Goal: Transaction & Acquisition: Purchase product/service

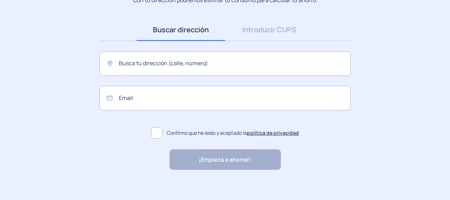
scroll to position [92, 0]
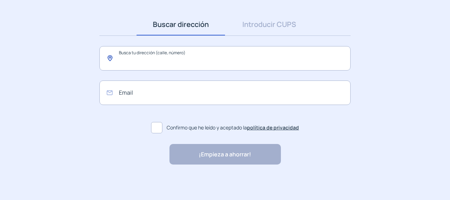
click at [136, 61] on input "text" at bounding box center [224, 58] width 251 height 24
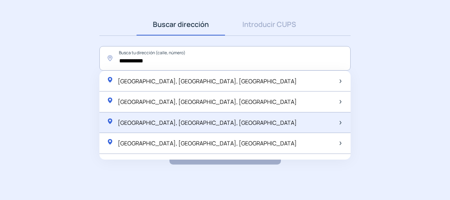
click at [152, 120] on span "[GEOGRAPHIC_DATA], [GEOGRAPHIC_DATA], [GEOGRAPHIC_DATA]" at bounding box center [207, 123] width 179 height 8
type input "**********"
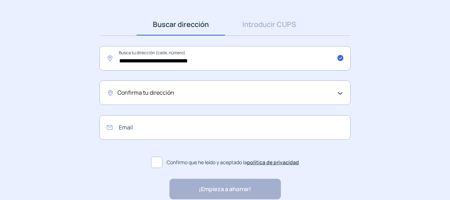
click at [165, 91] on span "Confirma tu dirección" at bounding box center [146, 92] width 57 height 9
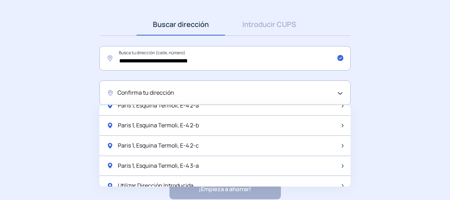
scroll to position [934, 0]
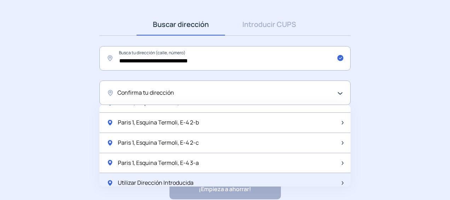
click at [237, 174] on div "Utilizar Dirección Introducida" at bounding box center [224, 183] width 251 height 20
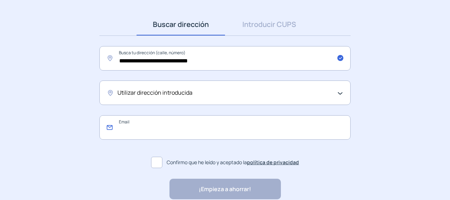
click at [148, 122] on input "email" at bounding box center [224, 127] width 251 height 24
type input "*"
type input "**********"
click at [155, 162] on span at bounding box center [156, 161] width 11 height 11
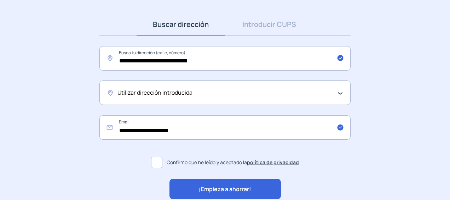
click at [221, 186] on span "¡Empieza a ahorrar!" at bounding box center [225, 188] width 52 height 9
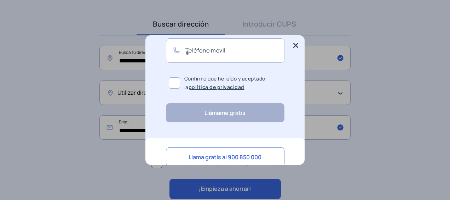
scroll to position [103, 0]
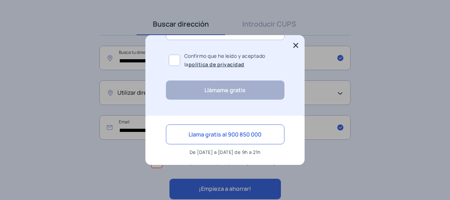
click at [296, 44] on icon at bounding box center [295, 45] width 5 height 5
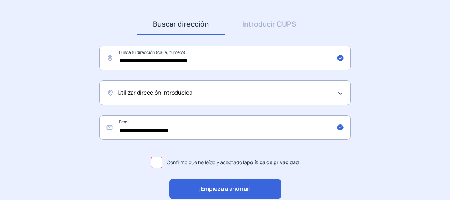
scroll to position [92, 0]
click at [198, 94] on div "Utilizar dirección introducida" at bounding box center [224, 92] width 212 height 9
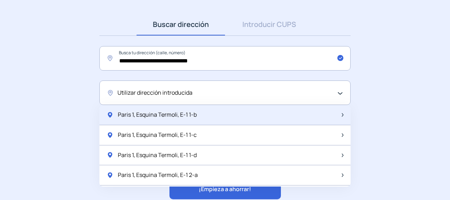
click at [197, 114] on div "Paris 1, Esquina Termoli, E-1 1-b" at bounding box center [224, 115] width 251 height 20
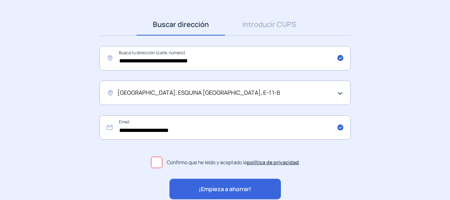
click at [230, 188] on span "¡Empieza a ahorrar!" at bounding box center [225, 188] width 52 height 9
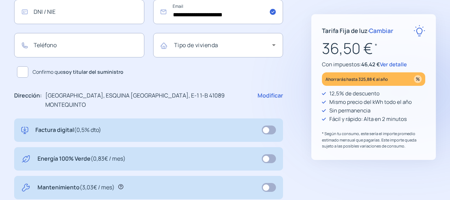
scroll to position [146, 0]
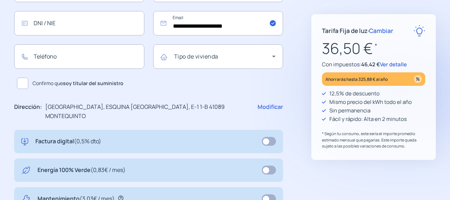
click at [396, 64] on span "Ver detalle" at bounding box center [393, 64] width 27 height 7
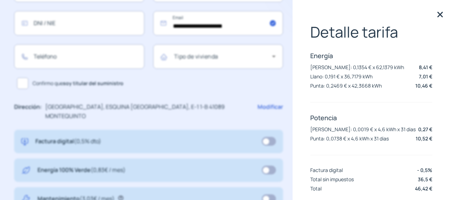
scroll to position [0, 0]
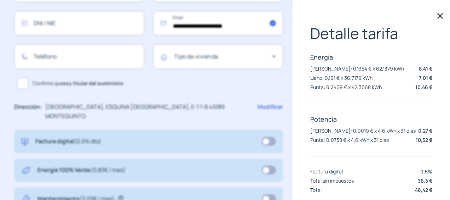
click at [435, 16] on img at bounding box center [440, 16] width 11 height 11
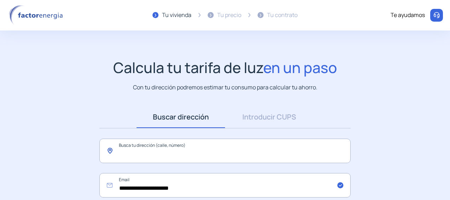
click at [207, 149] on input "text" at bounding box center [224, 150] width 251 height 24
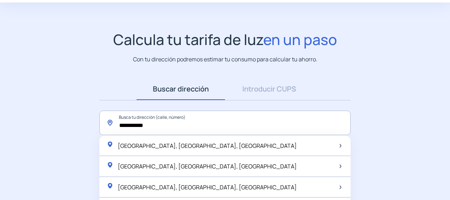
scroll to position [92, 0]
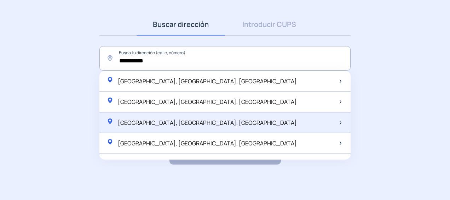
click at [210, 123] on div "[GEOGRAPHIC_DATA], [GEOGRAPHIC_DATA], [GEOGRAPHIC_DATA]" at bounding box center [224, 122] width 251 height 21
type input "**********"
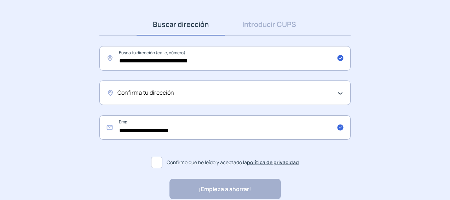
click at [217, 95] on div "Confirma tu dirección" at bounding box center [224, 92] width 212 height 9
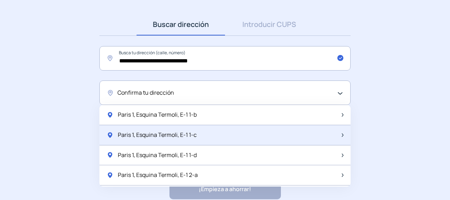
click at [213, 136] on div "Paris 1, Esquina Termoli, E-1 1-c" at bounding box center [224, 135] width 251 height 20
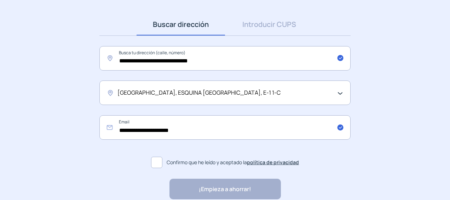
click at [158, 162] on span at bounding box center [156, 161] width 11 height 11
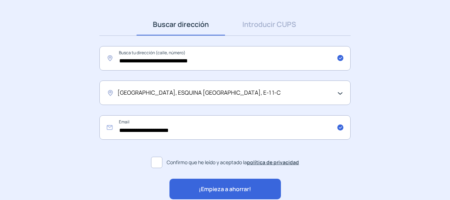
click at [235, 195] on div "¡Empieza a ahorrar!" at bounding box center [225, 188] width 111 height 21
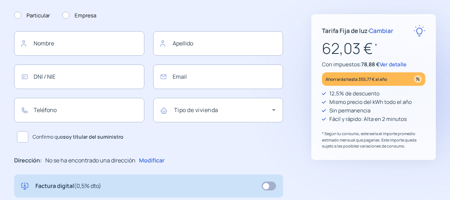
type input "**********"
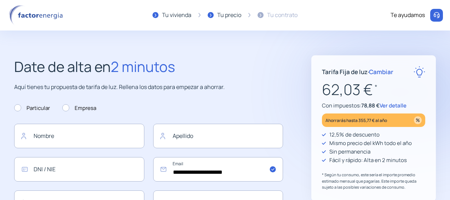
click at [395, 105] on span "Ver detalle" at bounding box center [393, 105] width 27 height 7
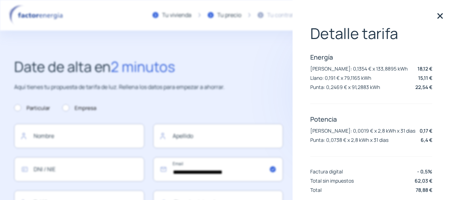
click at [435, 16] on img at bounding box center [440, 16] width 11 height 11
